Goal: Check status: Check status

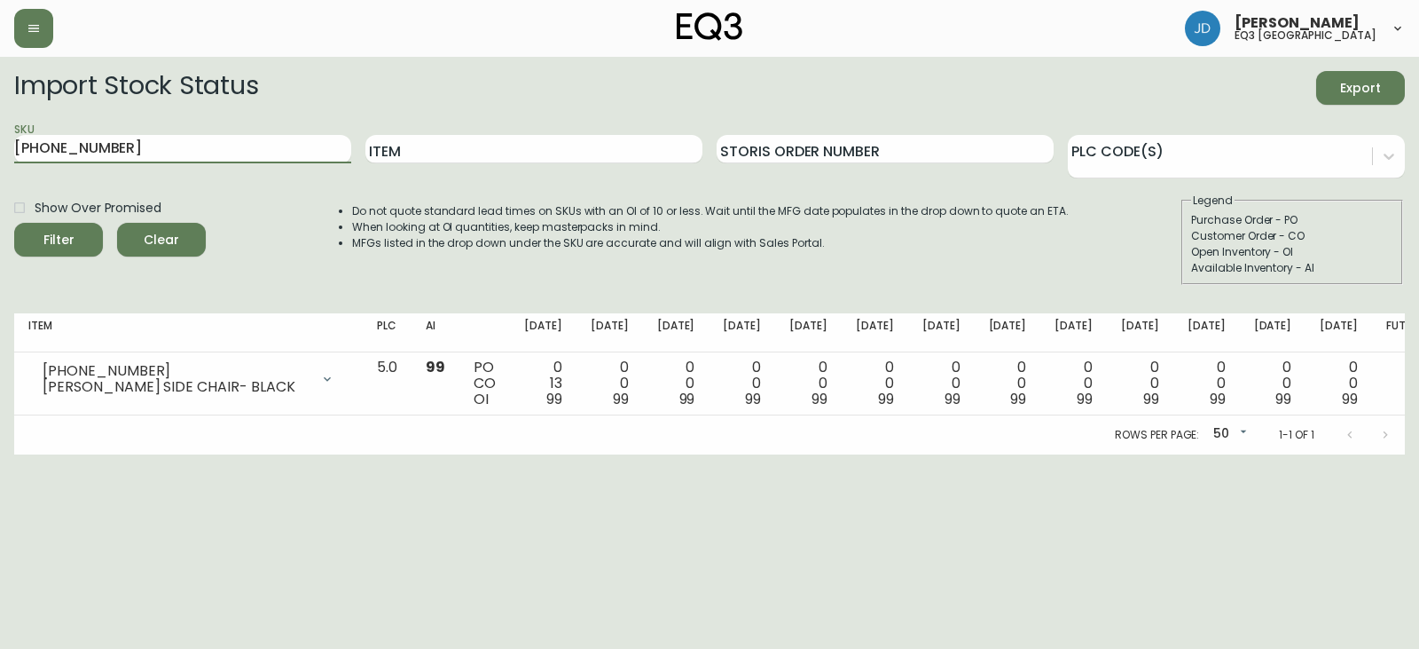
drag, startPoint x: 173, startPoint y: 140, endPoint x: 0, endPoint y: 140, distance: 173.0
click at [0, 140] on main "Import Stock Status Export SKU [PHONE_NUMBER] Item Storis Order Number PLC Code…" at bounding box center [709, 255] width 1419 height 397
type input "[PHONE_NUMBER]"
click at [60, 235] on icon "submit" at bounding box center [52, 238] width 18 height 18
drag, startPoint x: 243, startPoint y: 140, endPoint x: 0, endPoint y: 175, distance: 245.5
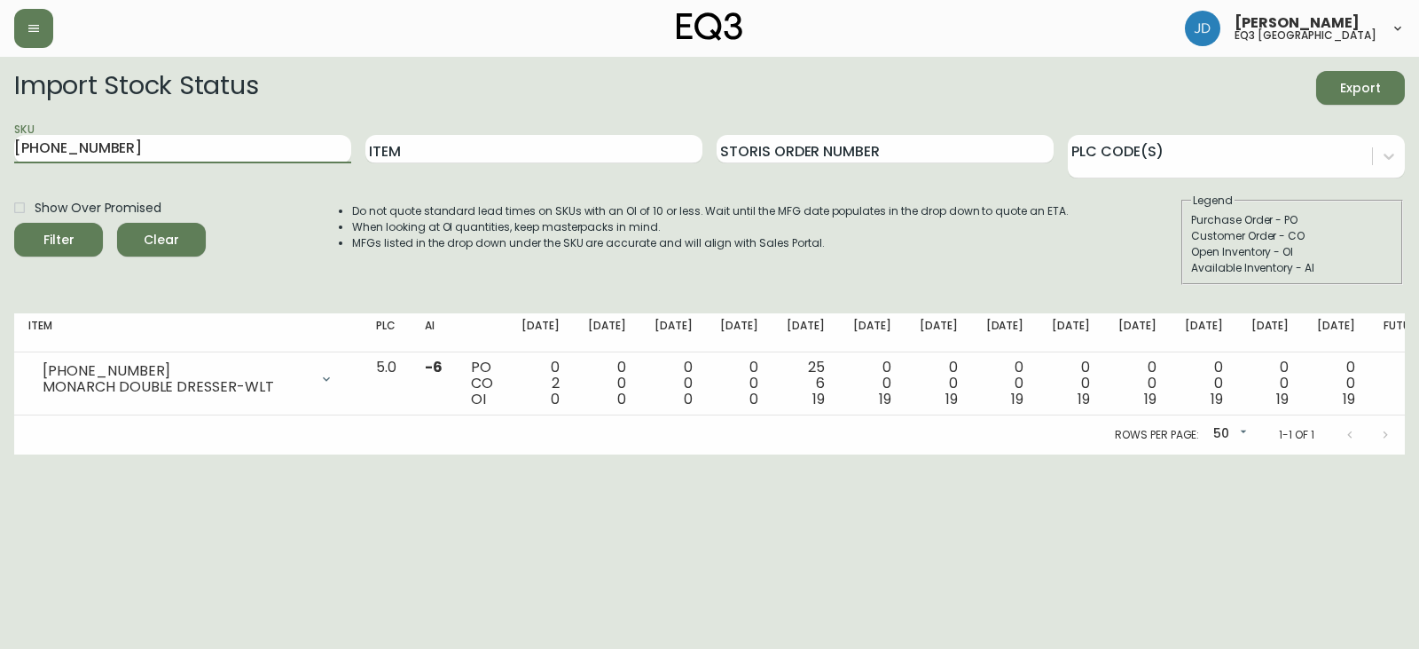
click at [0, 173] on main "Import Stock Status Export SKU [PHONE_NUMBER] Item Storis Order Number PLC Code…" at bounding box center [709, 255] width 1419 height 397
type input "[PHONE_NUMBER]"
click at [14, 223] on button "Filter" at bounding box center [58, 240] width 89 height 34
drag, startPoint x: 145, startPoint y: 140, endPoint x: 0, endPoint y: 67, distance: 162.3
click at [0, 87] on main "Import Stock Status Export SKU [PHONE_NUMBER] Item Storis Order Number PLC Code…" at bounding box center [709, 255] width 1419 height 397
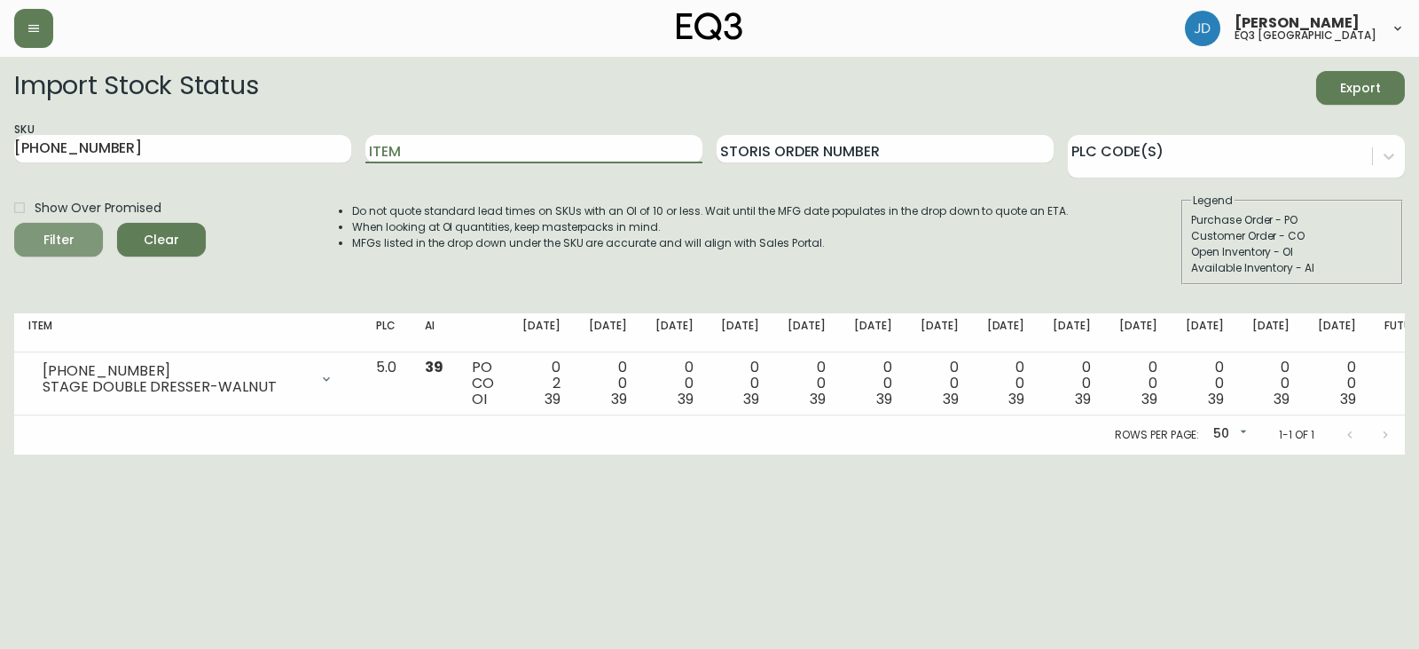
click at [68, 240] on div "Filter" at bounding box center [58, 240] width 31 height 22
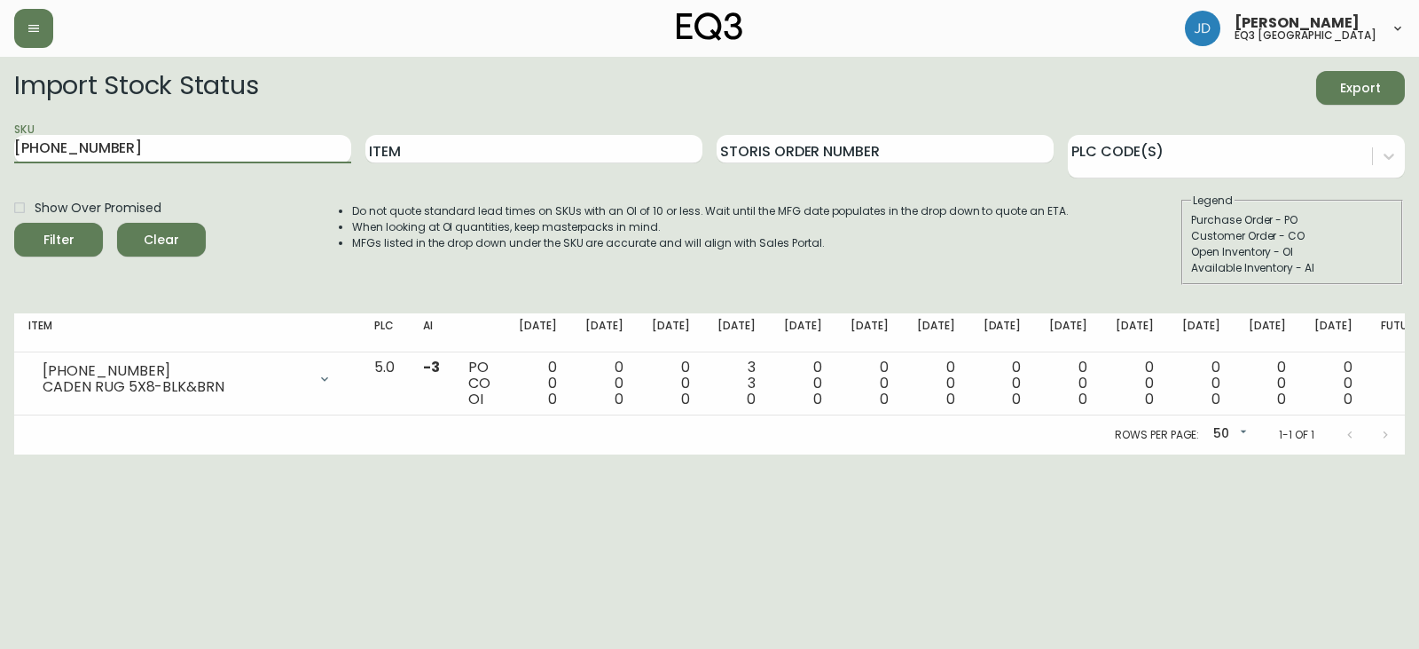
drag, startPoint x: 215, startPoint y: 145, endPoint x: 0, endPoint y: 79, distance: 224.8
click at [0, 79] on main "Import Stock Status Export SKU [PHONE_NUMBER] Item Storis Order Number PLC Code…" at bounding box center [709, 255] width 1419 height 397
type input "[PHONE_NUMBER]"
click at [14, 223] on button "Filter" at bounding box center [58, 240] width 89 height 34
